Goal: Task Accomplishment & Management: Manage account settings

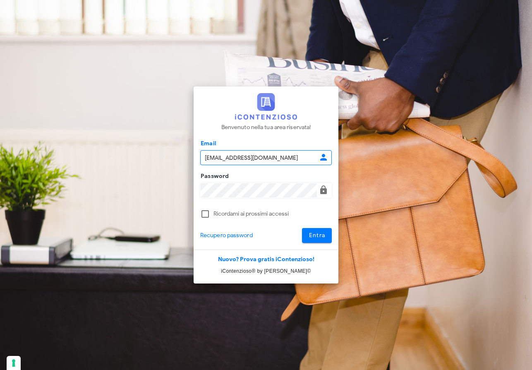
type input "[EMAIL_ADDRESS][DOMAIN_NAME]"
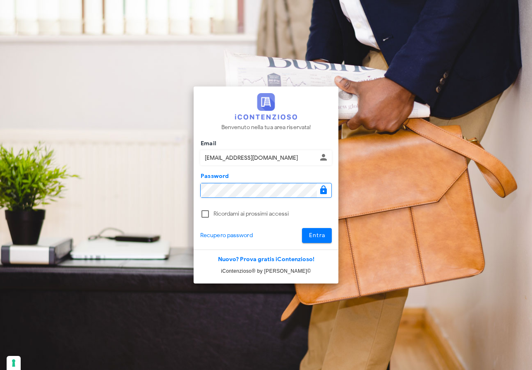
click at [323, 234] on span "Entra" at bounding box center [316, 235] width 17 height 7
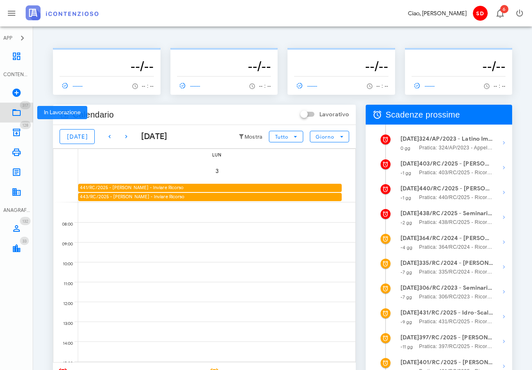
click at [14, 111] on icon at bounding box center [17, 112] width 10 height 10
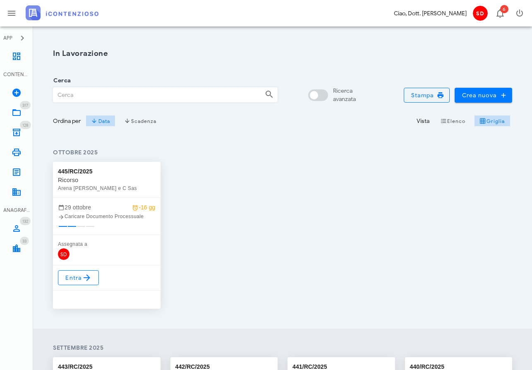
click at [95, 96] on input "Cerca" at bounding box center [155, 95] width 205 height 14
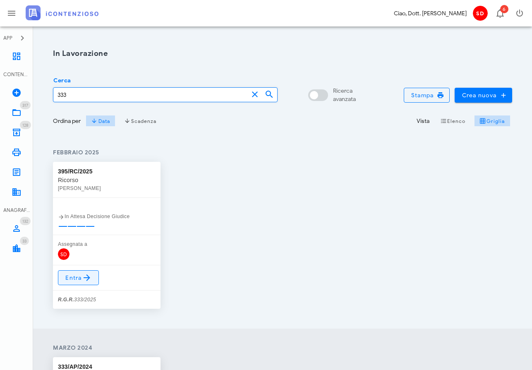
type input "333"
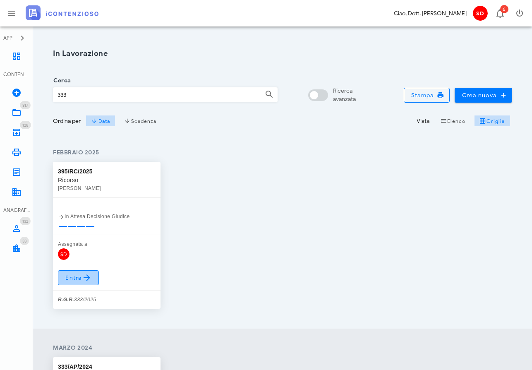
click at [79, 274] on span "Entra" at bounding box center [78, 277] width 27 height 10
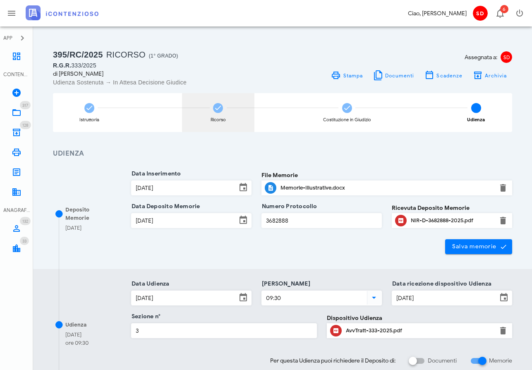
click at [217, 109] on icon at bounding box center [218, 108] width 8 height 8
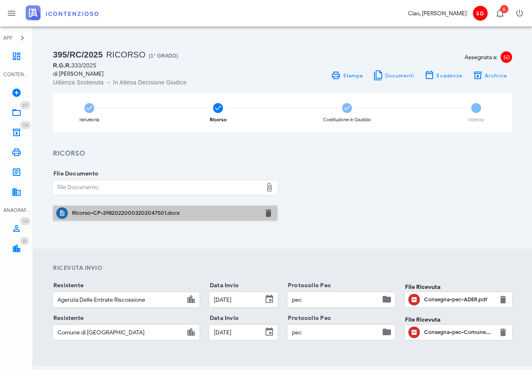
click at [102, 213] on div "Ricorso-CP-29820220003202047501.docx" at bounding box center [165, 213] width 186 height 7
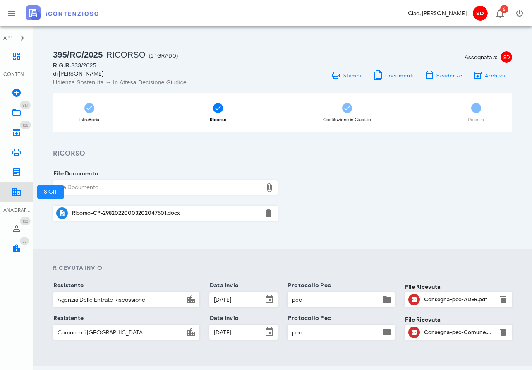
click at [17, 191] on icon at bounding box center [17, 192] width 10 height 10
